Goal: Task Accomplishment & Management: Use online tool/utility

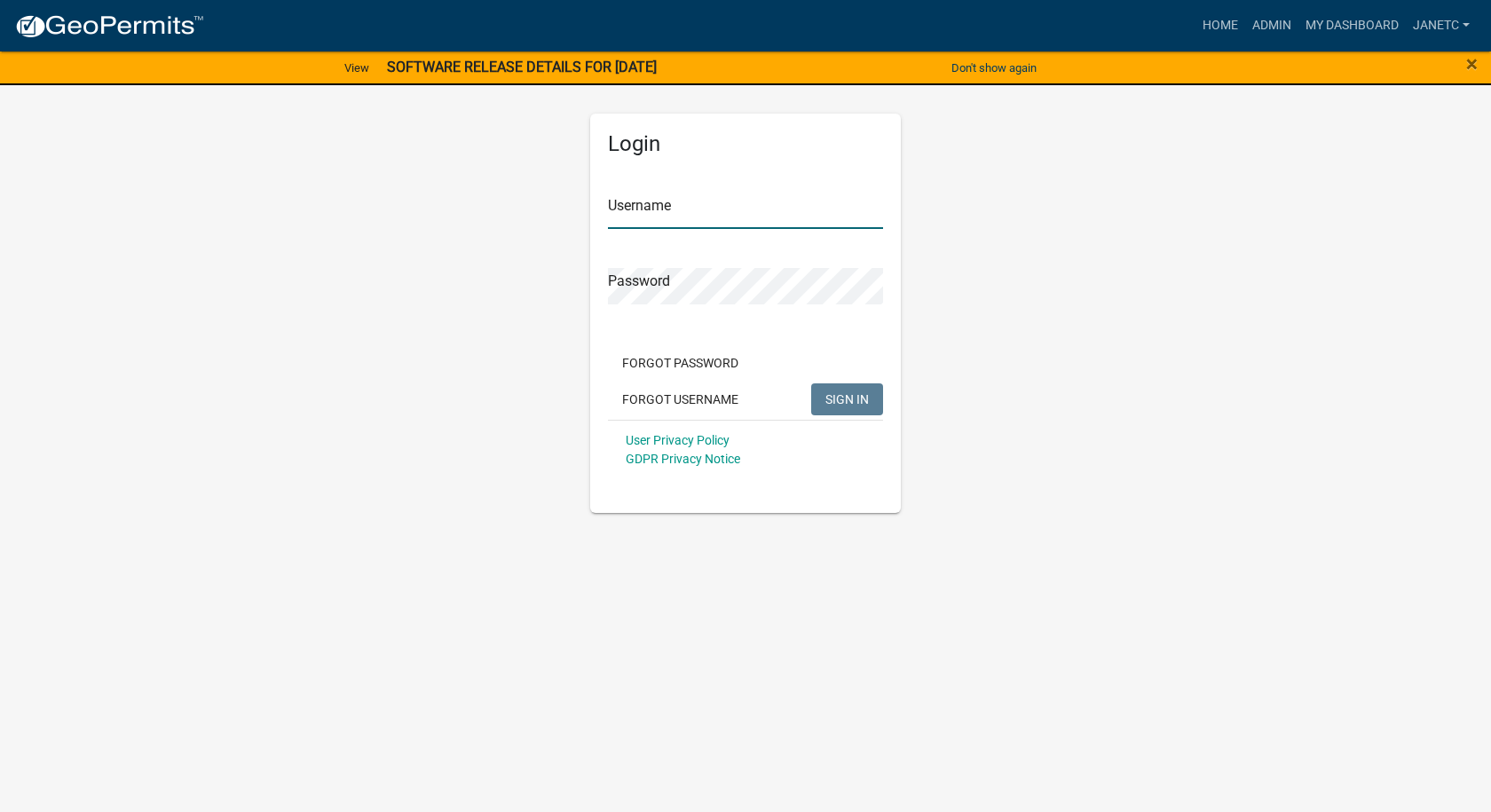
type input "janetc"
click at [859, 399] on span "SIGN IN" at bounding box center [847, 398] width 43 height 14
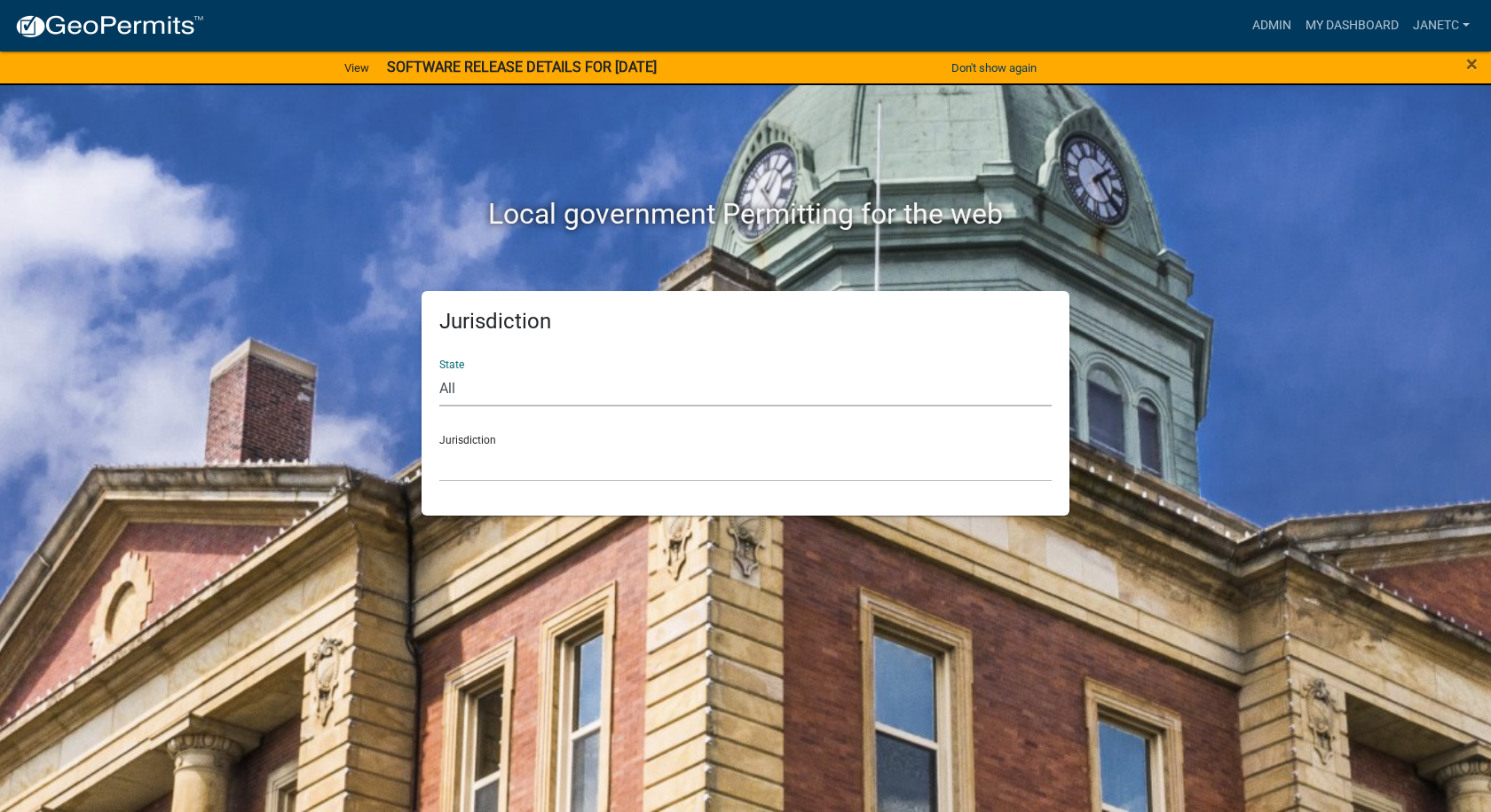
click at [494, 382] on select "All [US_STATE] [US_STATE] [US_STATE] [US_STATE] [US_STATE] [US_STATE] [US_STATE…" at bounding box center [745, 387] width 612 height 36
select select "[US_STATE]"
click at [439, 370] on select "All [US_STATE] [US_STATE] [US_STATE] [US_STATE] [US_STATE] [US_STATE] [US_STATE…" at bounding box center [745, 387] width 612 height 36
click at [475, 460] on select "City of [GEOGRAPHIC_DATA], [US_STATE] City of [GEOGRAPHIC_DATA], [US_STATE] Cit…" at bounding box center [745, 463] width 612 height 36
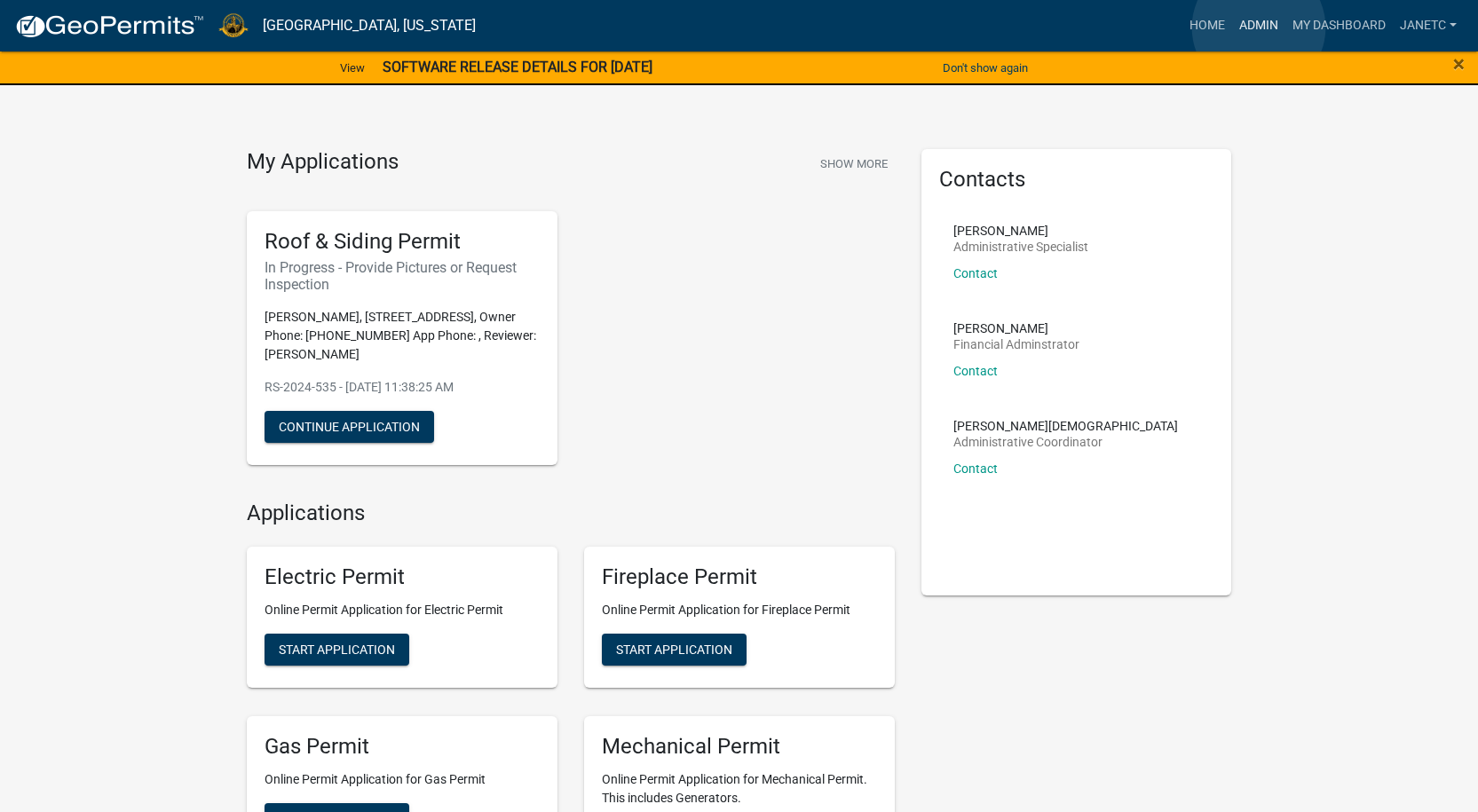
click at [1259, 27] on link "Admin" at bounding box center [1258, 25] width 53 height 34
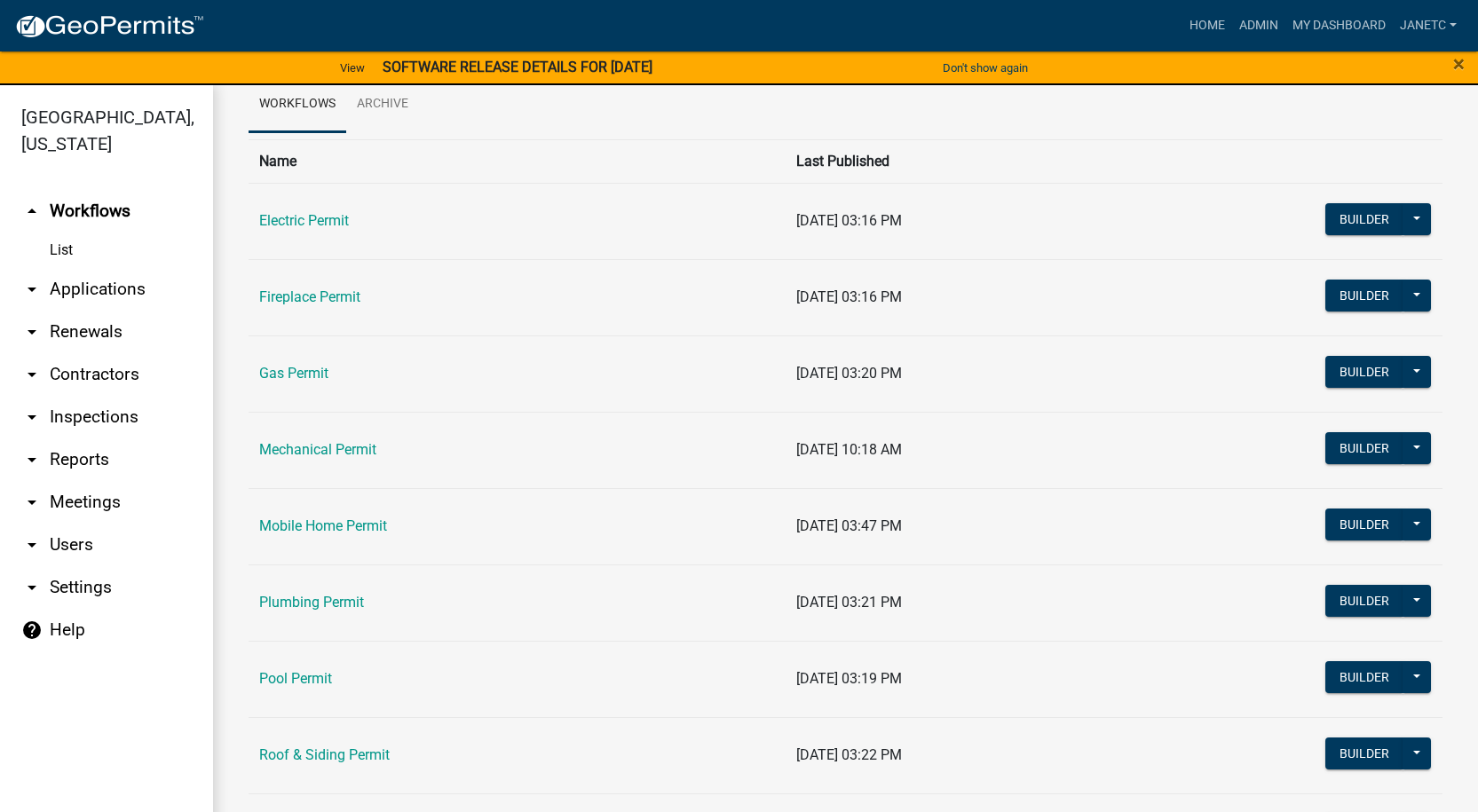
scroll to position [66, 0]
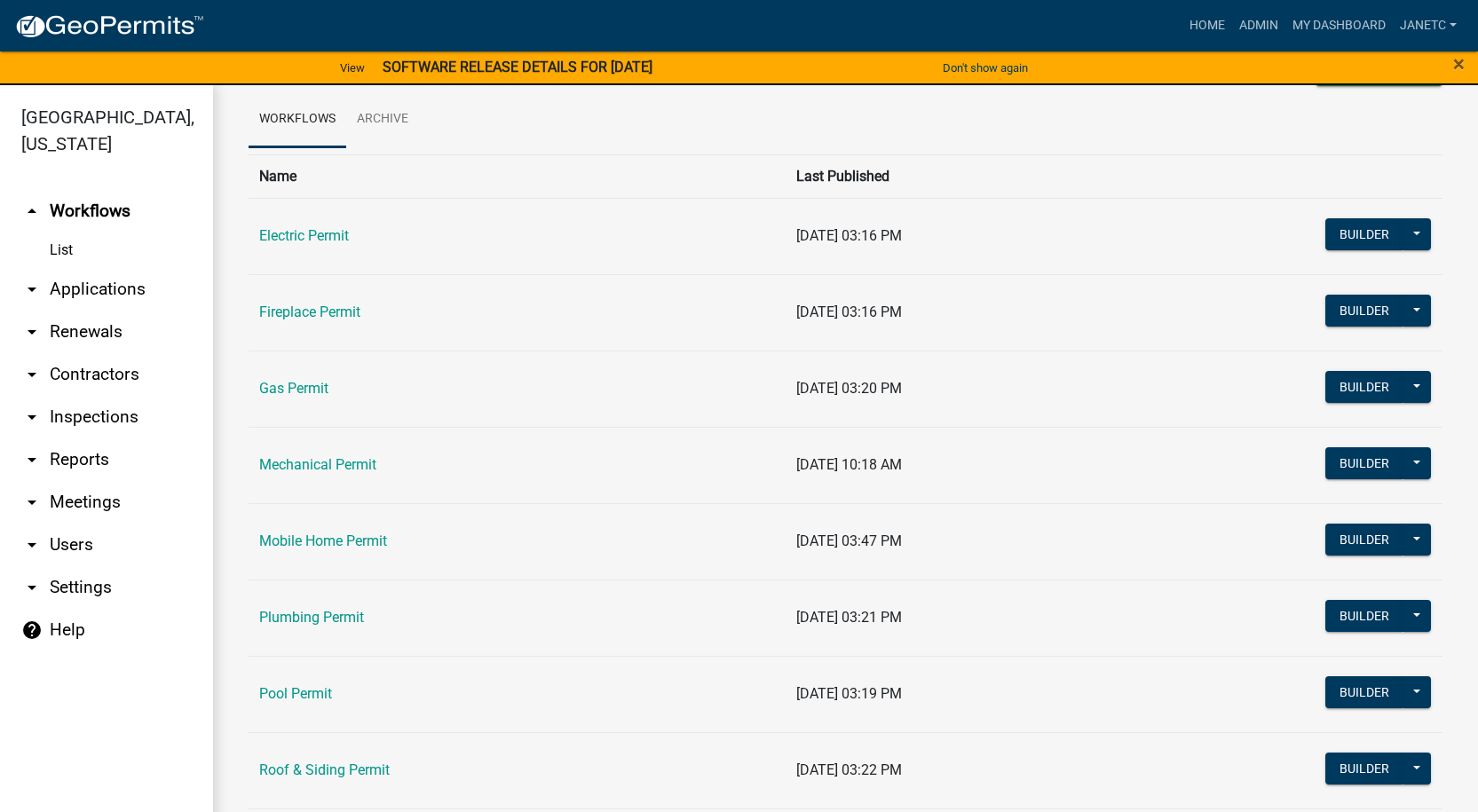
click at [105, 381] on link "arrow_drop_down Contractors" at bounding box center [107, 374] width 213 height 43
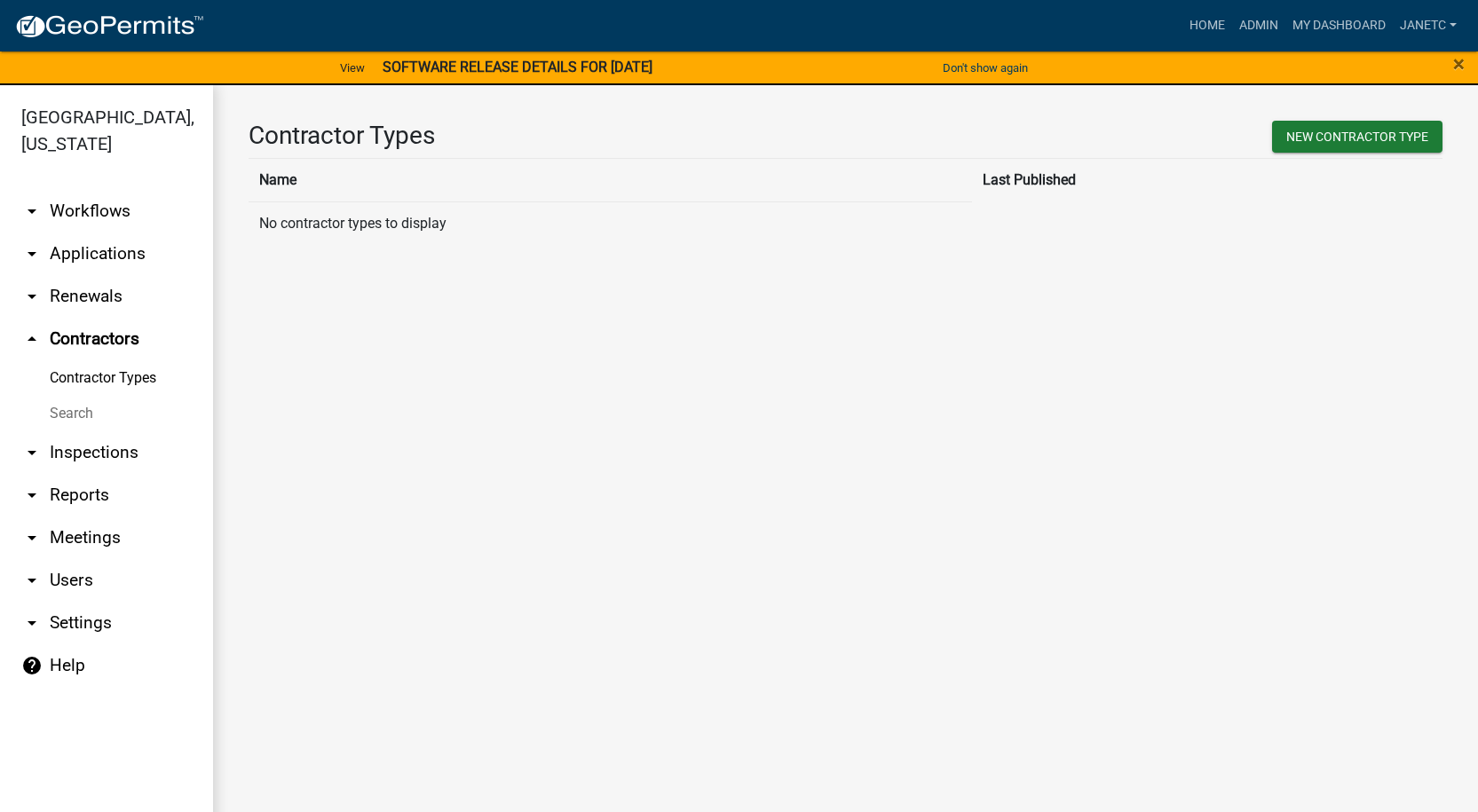
click at [84, 408] on link "Search" at bounding box center [107, 413] width 213 height 36
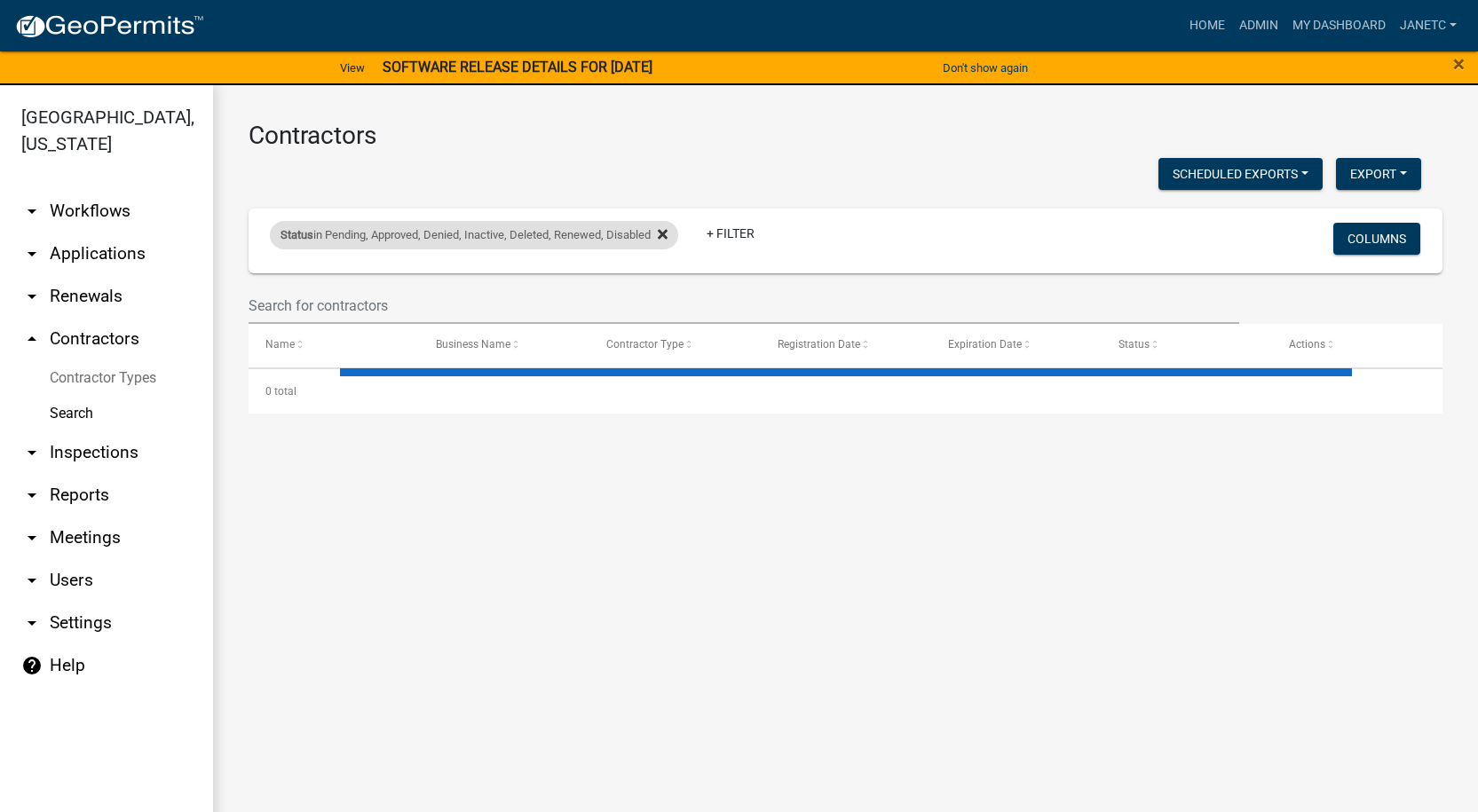
select select "3: 100"
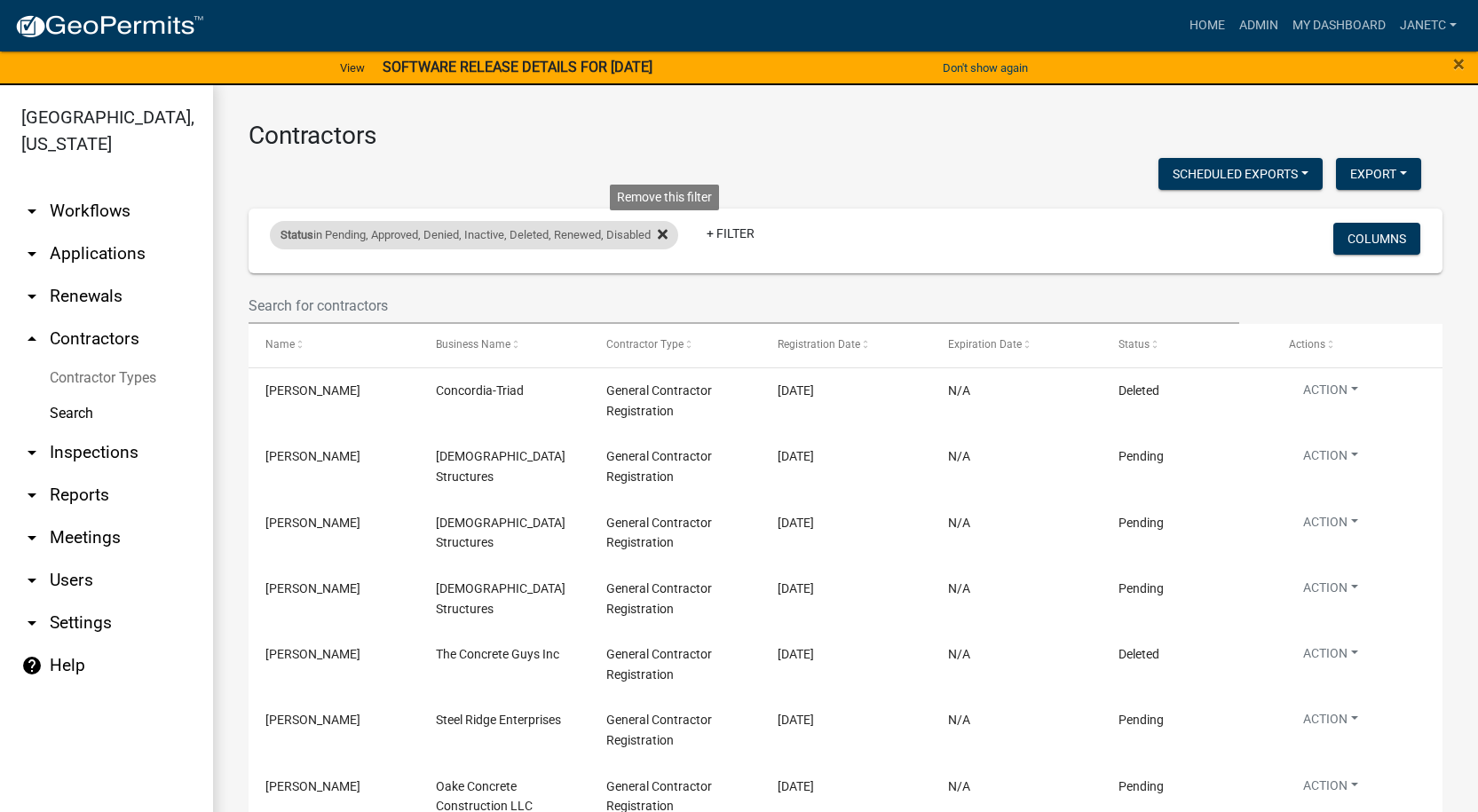
click at [663, 233] on fa-icon at bounding box center [659, 235] width 17 height 28
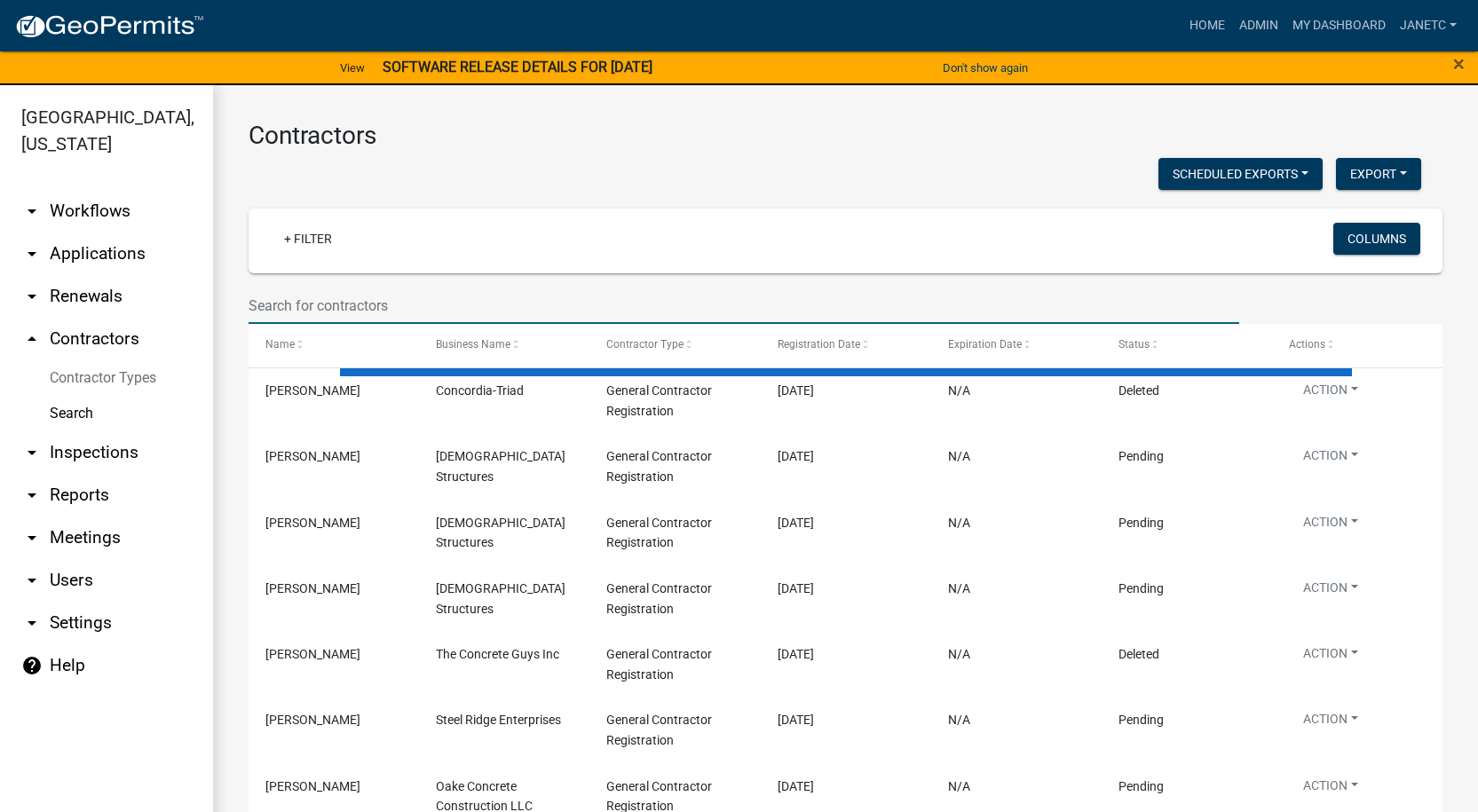
click at [455, 287] on input "text" at bounding box center [744, 305] width 990 height 36
type input "At You Service"
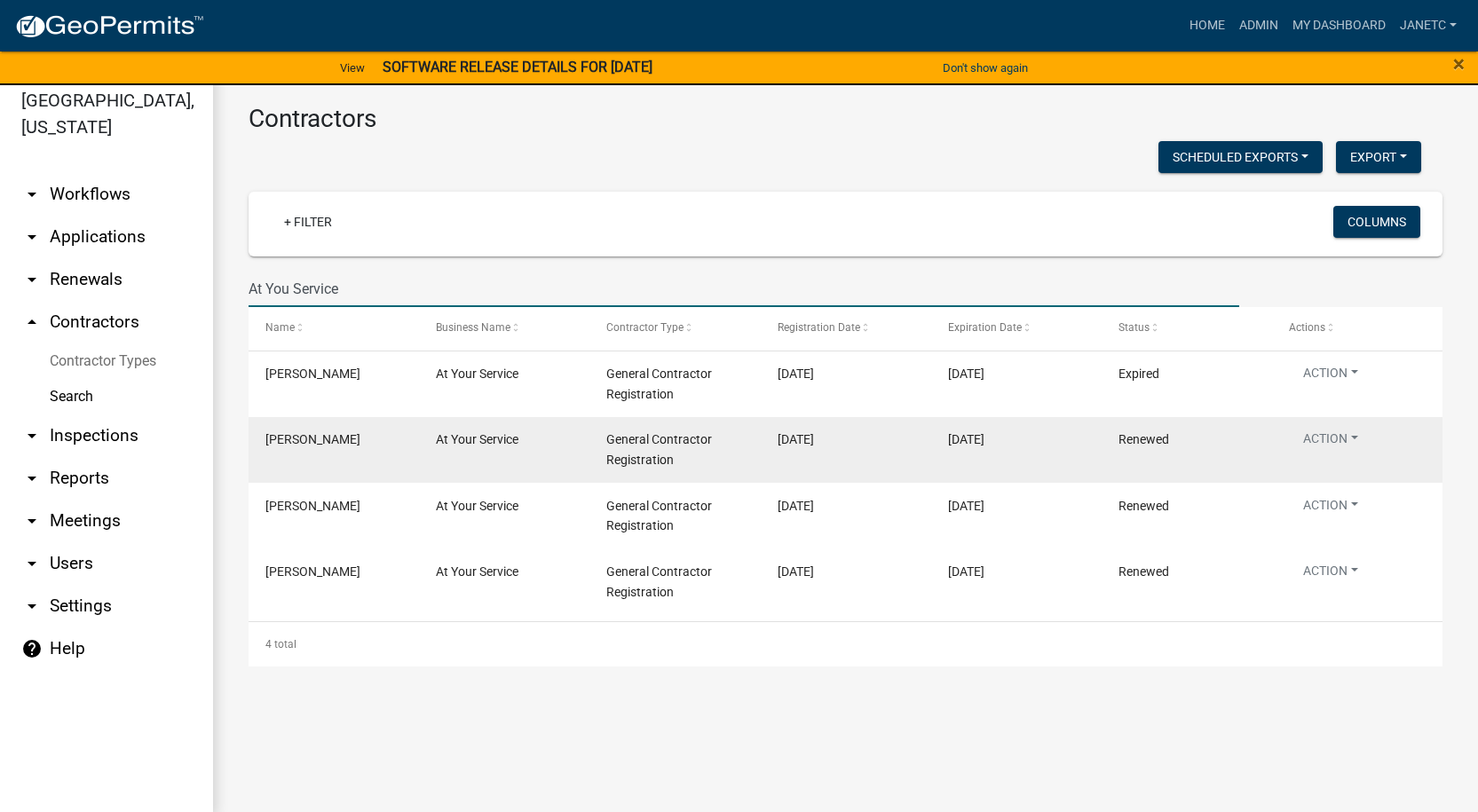
scroll to position [22, 0]
